Goal: Check status: Check status

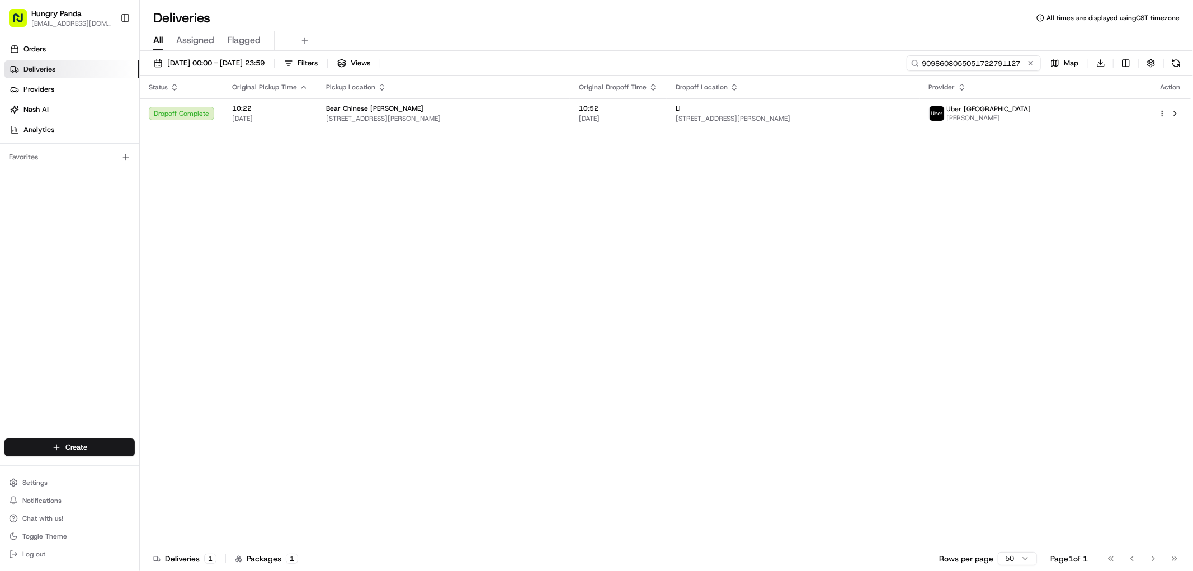
click at [983, 60] on input "9098608055051722791127" at bounding box center [974, 63] width 134 height 16
paste input "264778308555771584273"
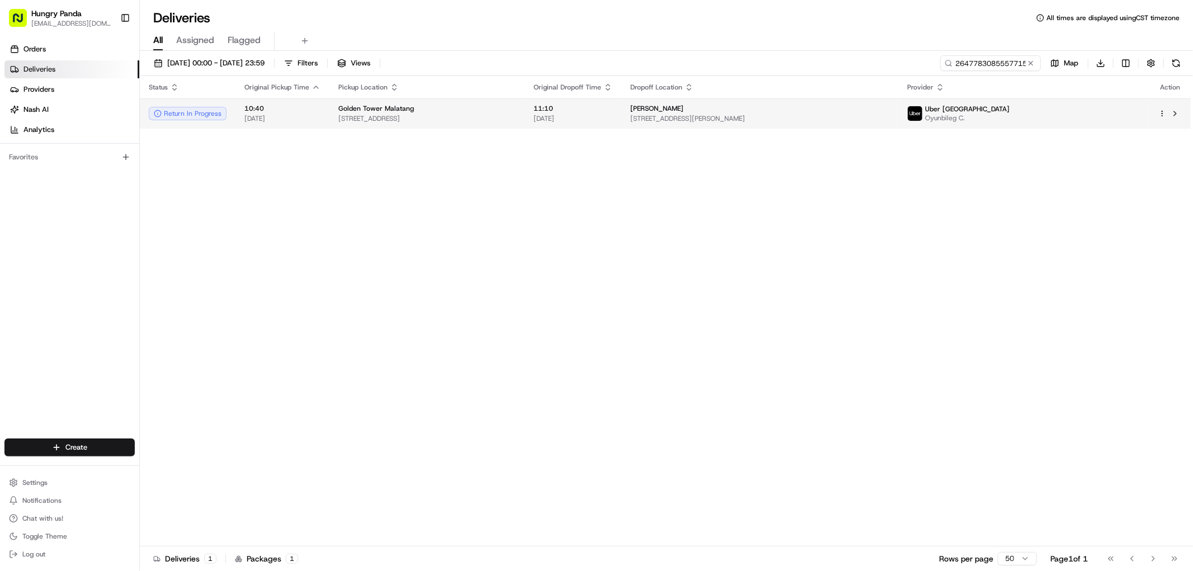
click at [860, 122] on span "[STREET_ADDRESS][PERSON_NAME]" at bounding box center [759, 118] width 259 height 9
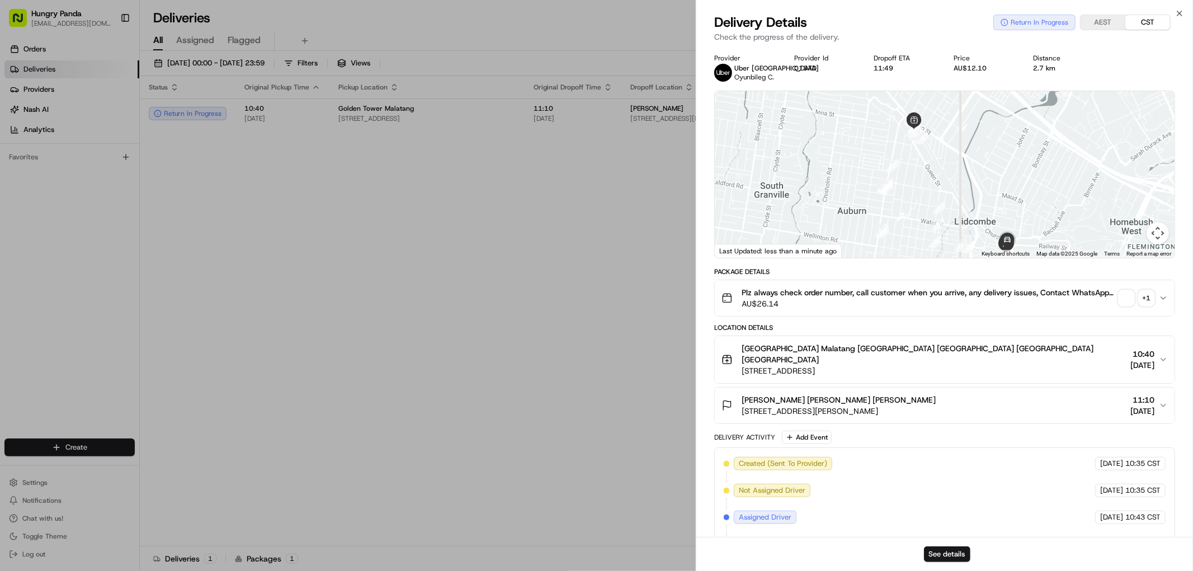
drag, startPoint x: 1019, startPoint y: 191, endPoint x: 1010, endPoint y: 180, distance: 14.8
click at [1014, 185] on div at bounding box center [945, 174] width 460 height 167
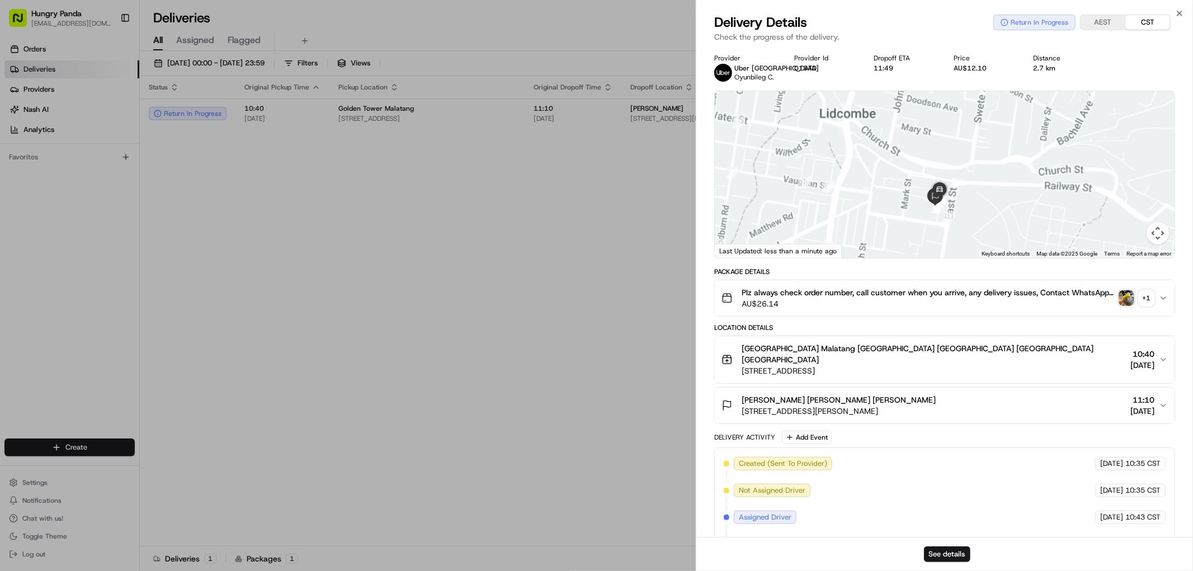
drag, startPoint x: 990, startPoint y: 199, endPoint x: 985, endPoint y: 176, distance: 22.9
click at [992, 176] on div at bounding box center [945, 174] width 460 height 167
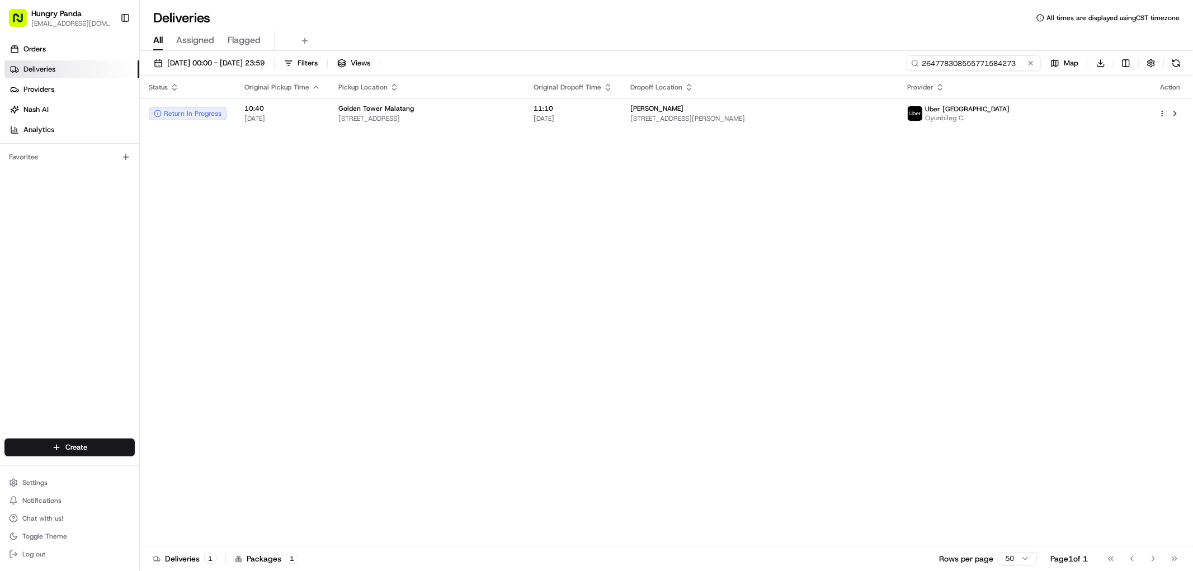
click at [994, 66] on input "264778308555771584273" at bounding box center [974, 63] width 134 height 16
paste input "1545720955357702281169"
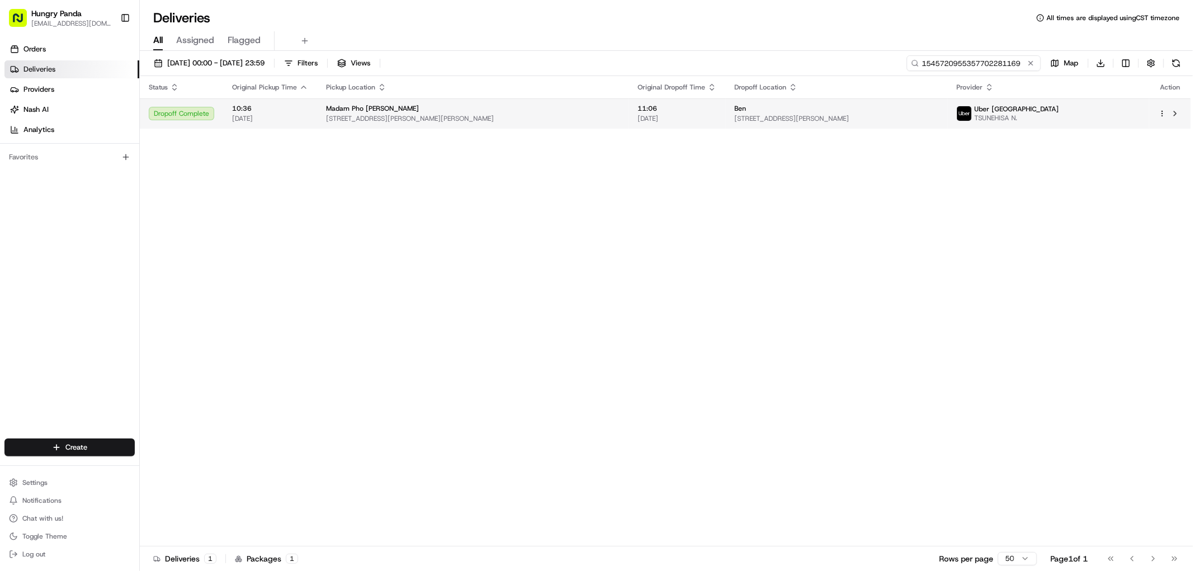
type input "1545720955357702281169"
click at [939, 115] on span "[STREET_ADDRESS][PERSON_NAME]" at bounding box center [836, 118] width 205 height 9
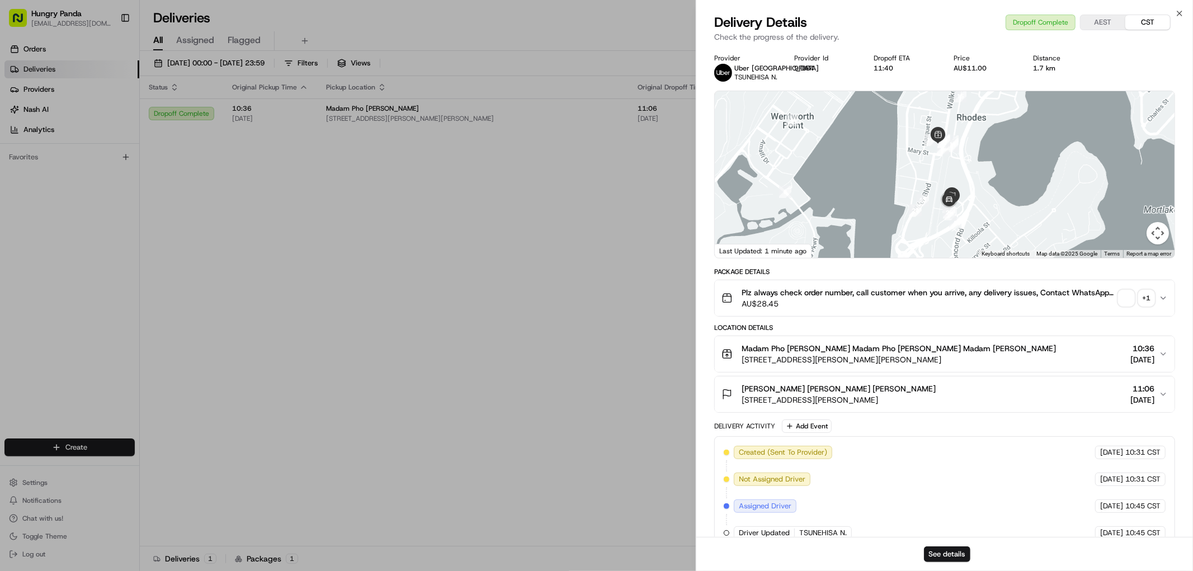
click at [1145, 306] on div "+ 1" at bounding box center [1147, 298] width 16 height 16
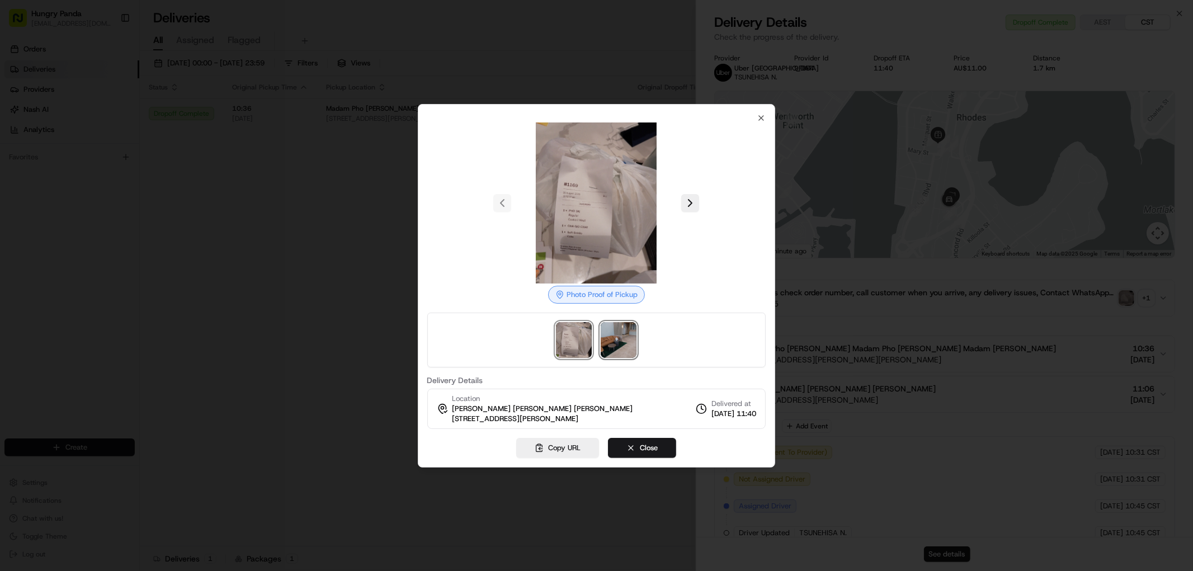
click at [624, 342] on img at bounding box center [619, 340] width 36 height 36
